Goal: Task Accomplishment & Management: Manage account settings

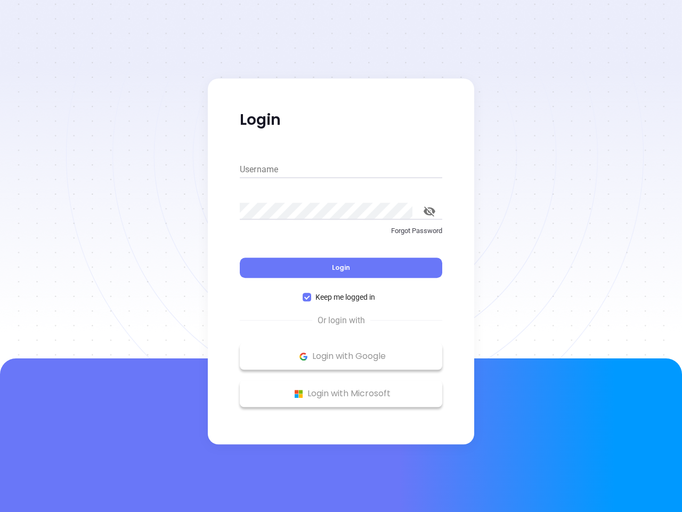
click at [341, 256] on div "Login" at bounding box center [341, 261] width 203 height 33
click at [341, 170] on input "Username" at bounding box center [341, 169] width 203 height 17
click at [430, 211] on icon "toggle password visibility" at bounding box center [430, 211] width 12 height 10
click at [341, 268] on span "Login" at bounding box center [341, 267] width 18 height 9
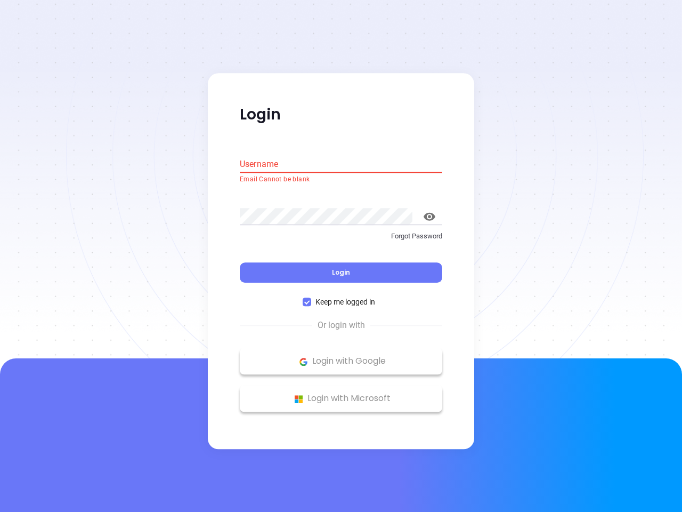
click at [341, 297] on span "Keep me logged in" at bounding box center [345, 302] width 68 height 12
click at [311, 298] on input "Keep me logged in" at bounding box center [307, 302] width 9 height 9
checkbox input "false"
click at [341, 356] on p "Login with Google" at bounding box center [341, 361] width 192 height 16
click at [341, 393] on p "Login with Microsoft" at bounding box center [341, 399] width 192 height 16
